Goal: Transaction & Acquisition: Book appointment/travel/reservation

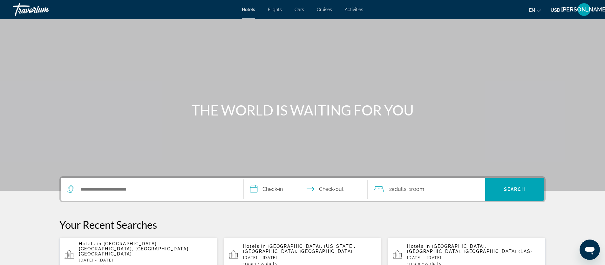
click at [277, 10] on span "Flights" at bounding box center [275, 9] width 14 height 5
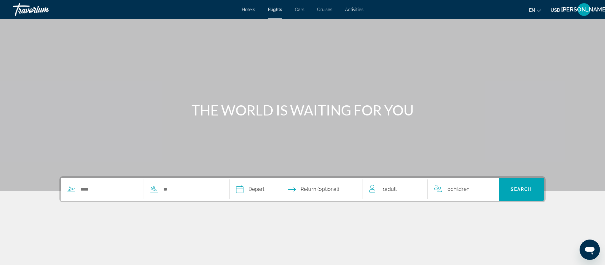
click at [250, 10] on span "Hotels" at bounding box center [248, 9] width 13 height 5
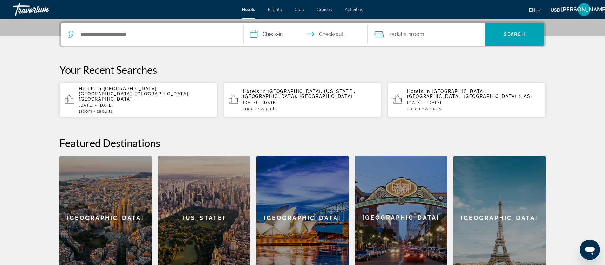
scroll to position [155, 0]
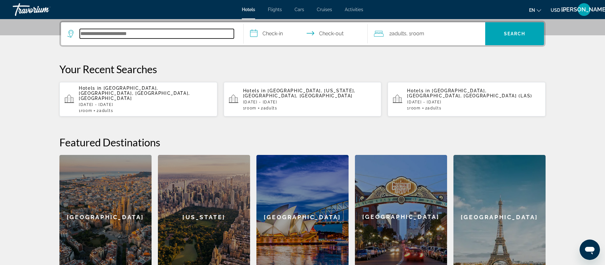
click at [103, 34] on input "Search hotel destination" at bounding box center [157, 34] width 154 height 10
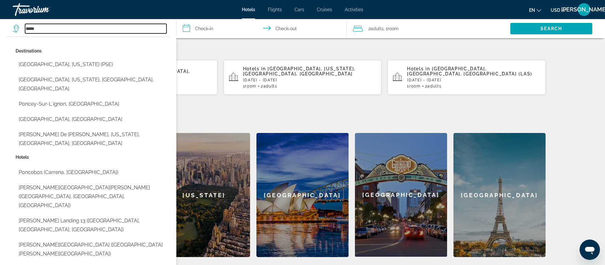
scroll to position [178, 0]
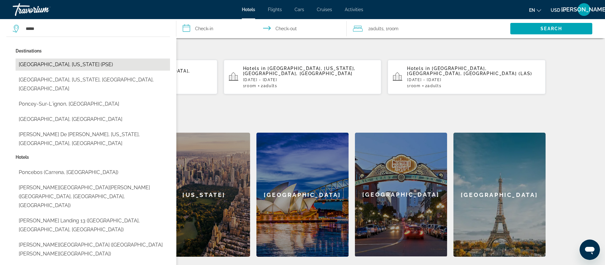
click at [59, 64] on button "[GEOGRAPHIC_DATA], [US_STATE] (PSE)" at bounding box center [93, 64] width 154 height 12
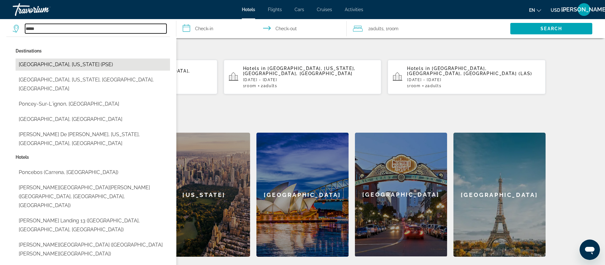
type input "**********"
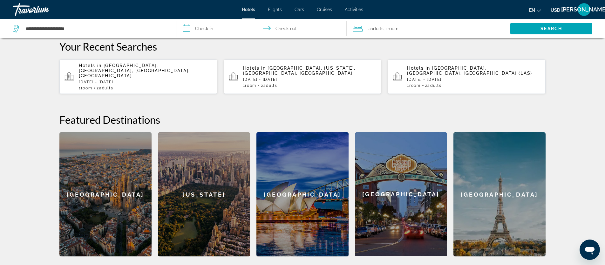
click at [220, 30] on input "**********" at bounding box center [262, 29] width 173 height 21
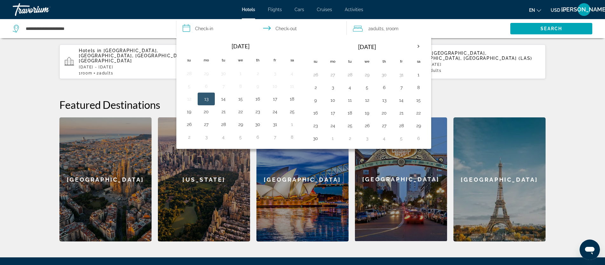
scroll to position [194, 0]
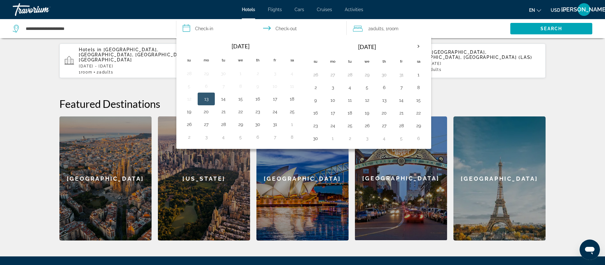
click at [208, 100] on button "13" at bounding box center [206, 98] width 10 height 9
click at [223, 99] on button "14" at bounding box center [223, 98] width 10 height 9
type input "**********"
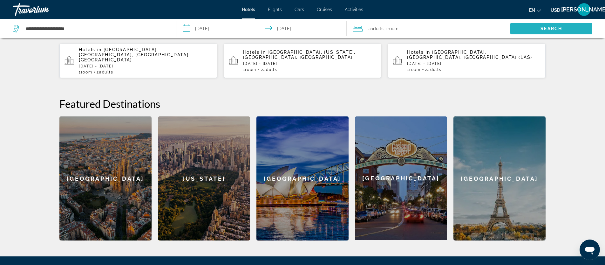
click at [551, 28] on span "Search" at bounding box center [552, 28] width 22 height 5
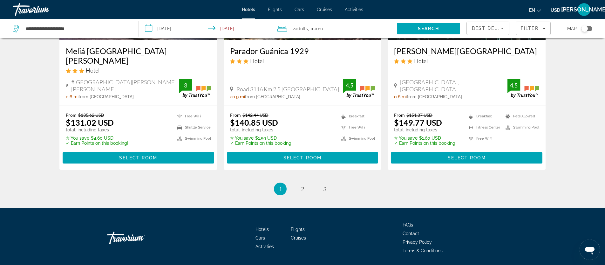
scroll to position [846, 0]
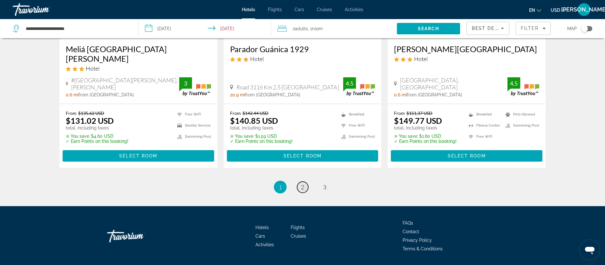
click at [302, 183] on span "2" at bounding box center [302, 186] width 3 height 7
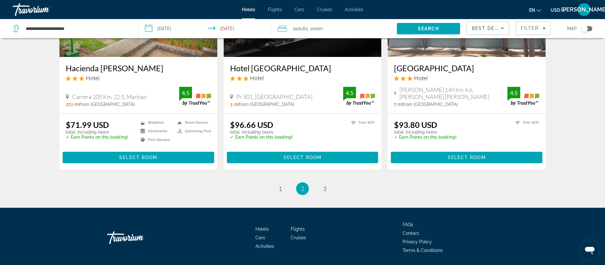
scroll to position [806, 0]
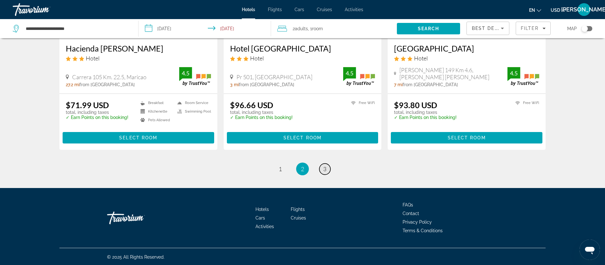
click at [325, 168] on span "3" at bounding box center [324, 168] width 3 height 7
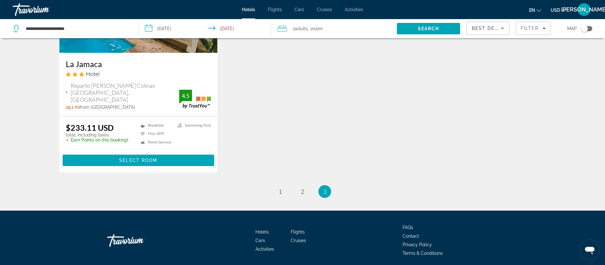
scroll to position [125, 0]
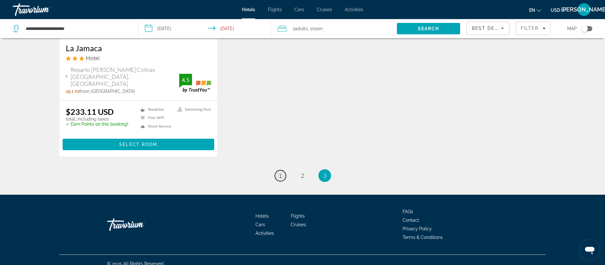
click at [282, 170] on link "page 1" at bounding box center [280, 175] width 11 height 11
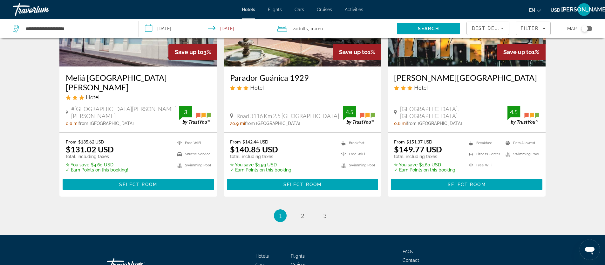
scroll to position [819, 0]
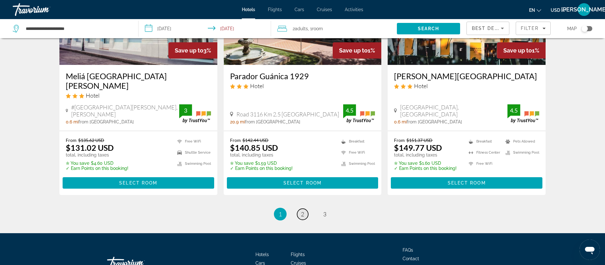
click at [301, 210] on span "2" at bounding box center [302, 213] width 3 height 7
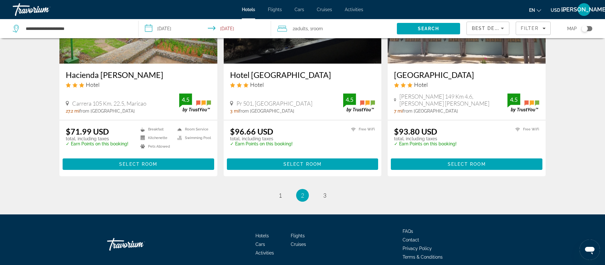
scroll to position [780, 0]
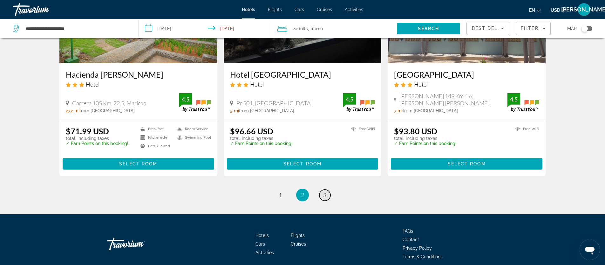
click at [325, 195] on span "3" at bounding box center [324, 194] width 3 height 7
